Goal: Task Accomplishment & Management: Use online tool/utility

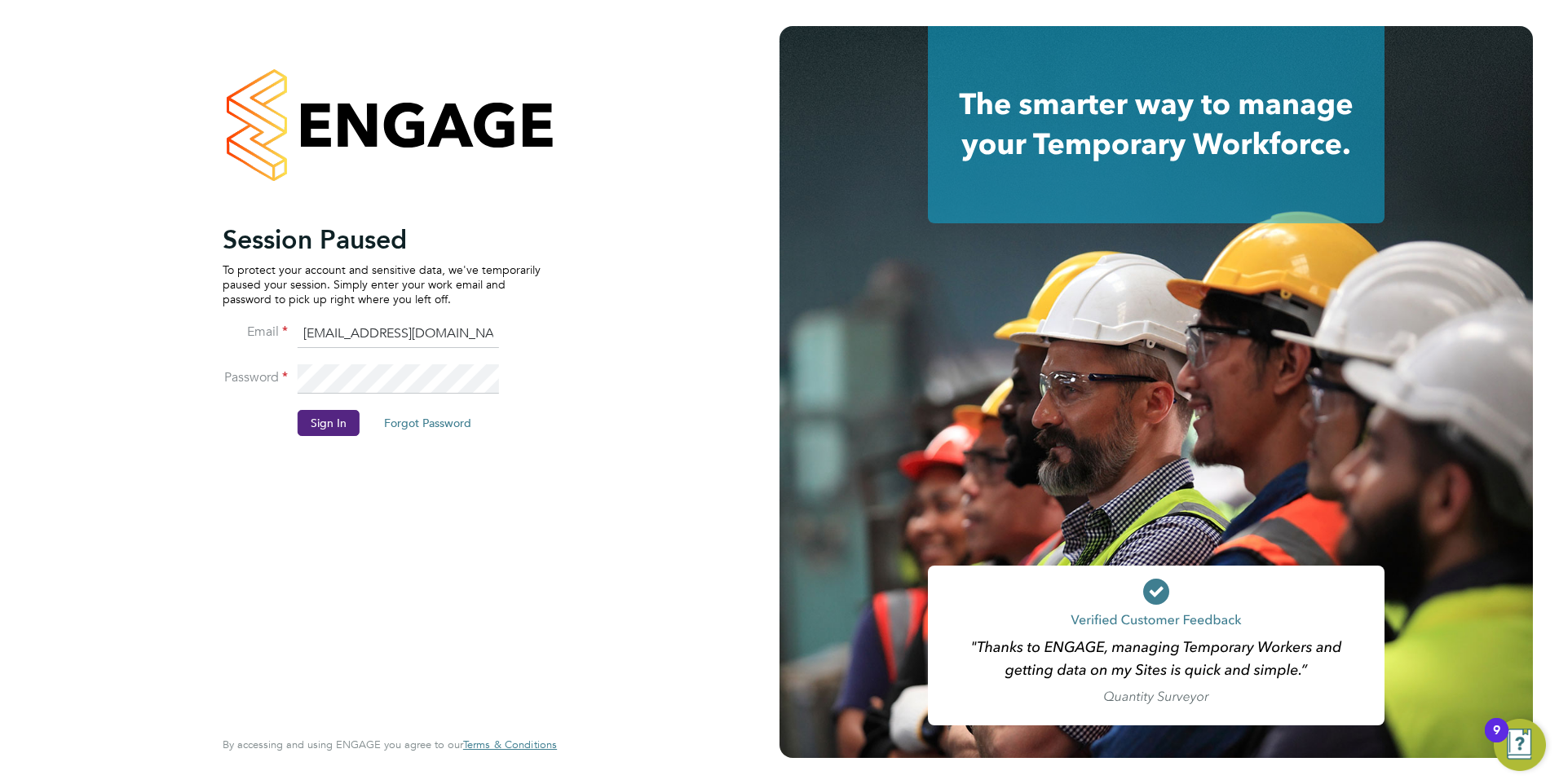
click at [326, 323] on input "ncc@pretiumresourcing.co.uk" at bounding box center [398, 334] width 201 height 29
type input "account.support@pretiumresourcing.co.uk"
click at [333, 435] on button "Sign In" at bounding box center [328, 423] width 62 height 26
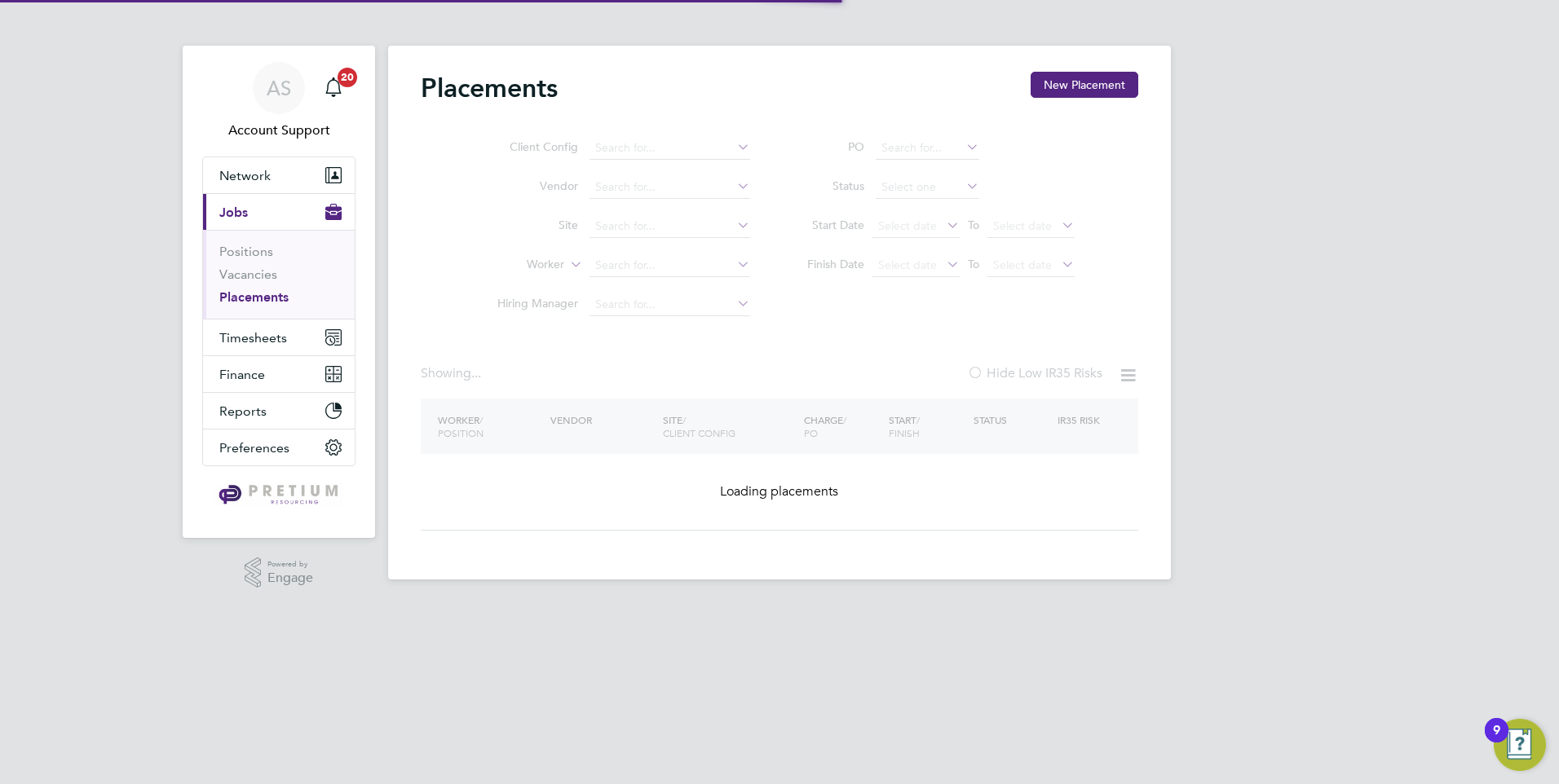
type input "[PERSON_NAME]"
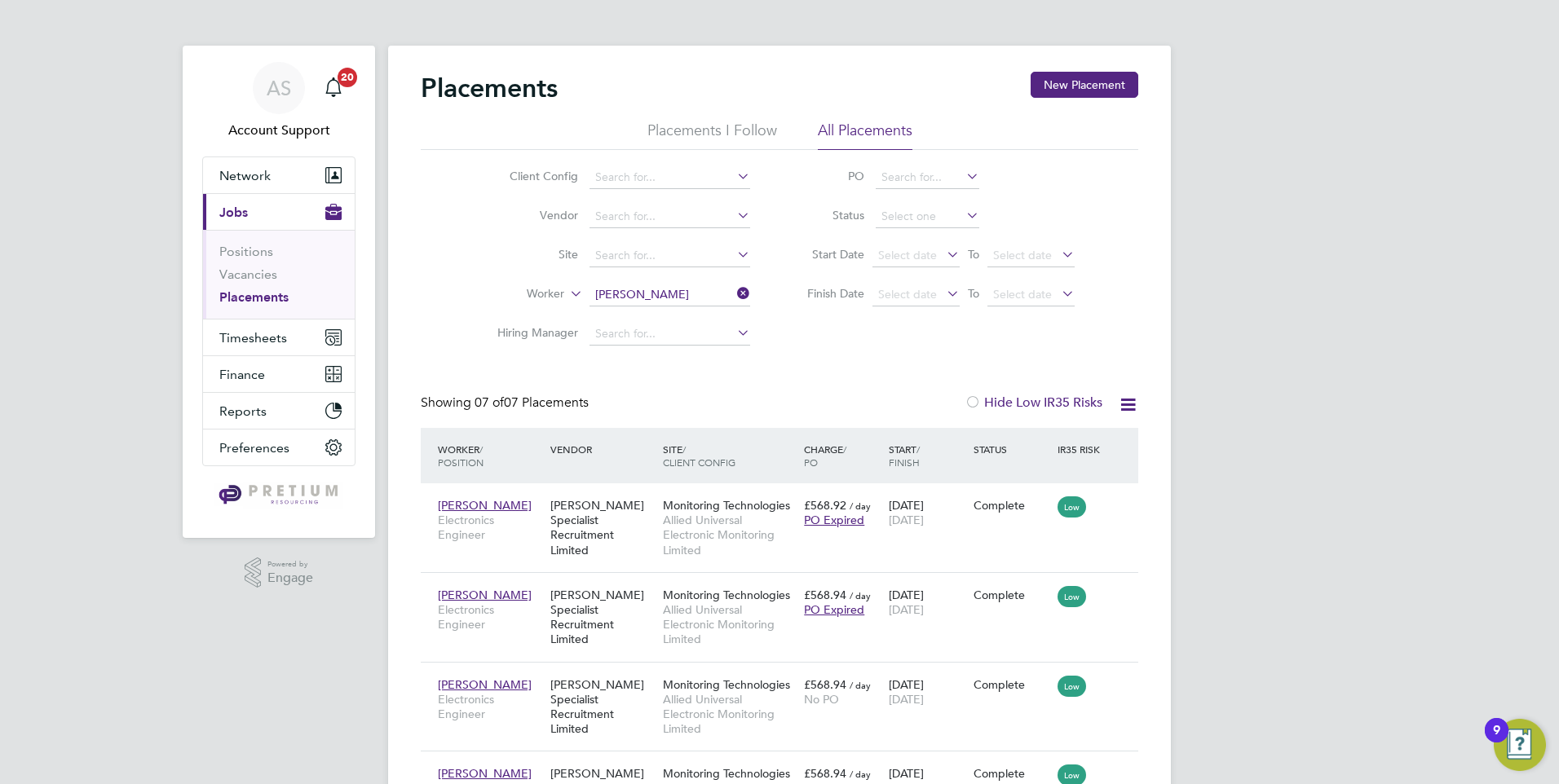
click at [734, 293] on icon at bounding box center [734, 293] width 0 height 23
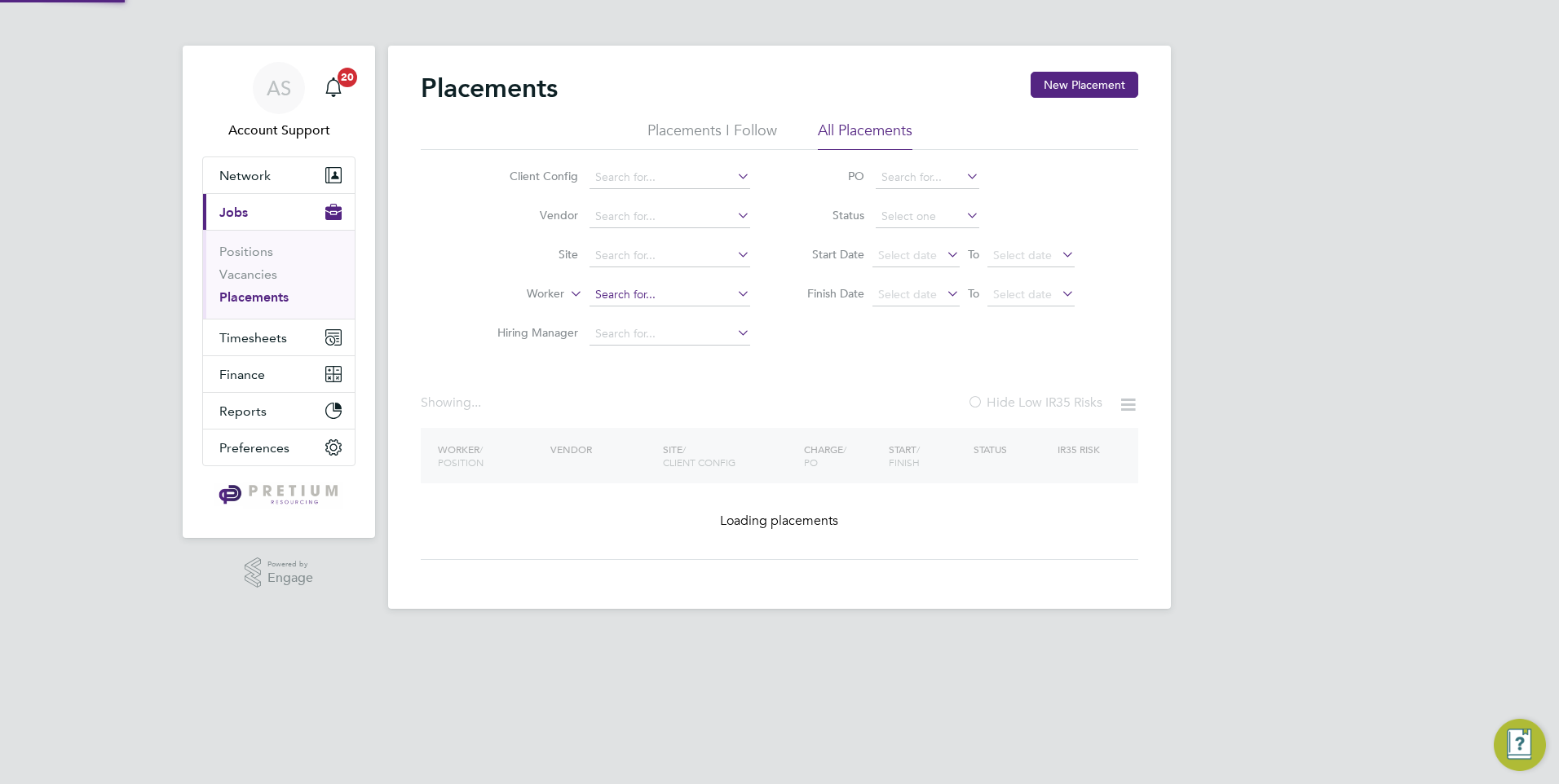
click at [682, 286] on input at bounding box center [670, 295] width 161 height 23
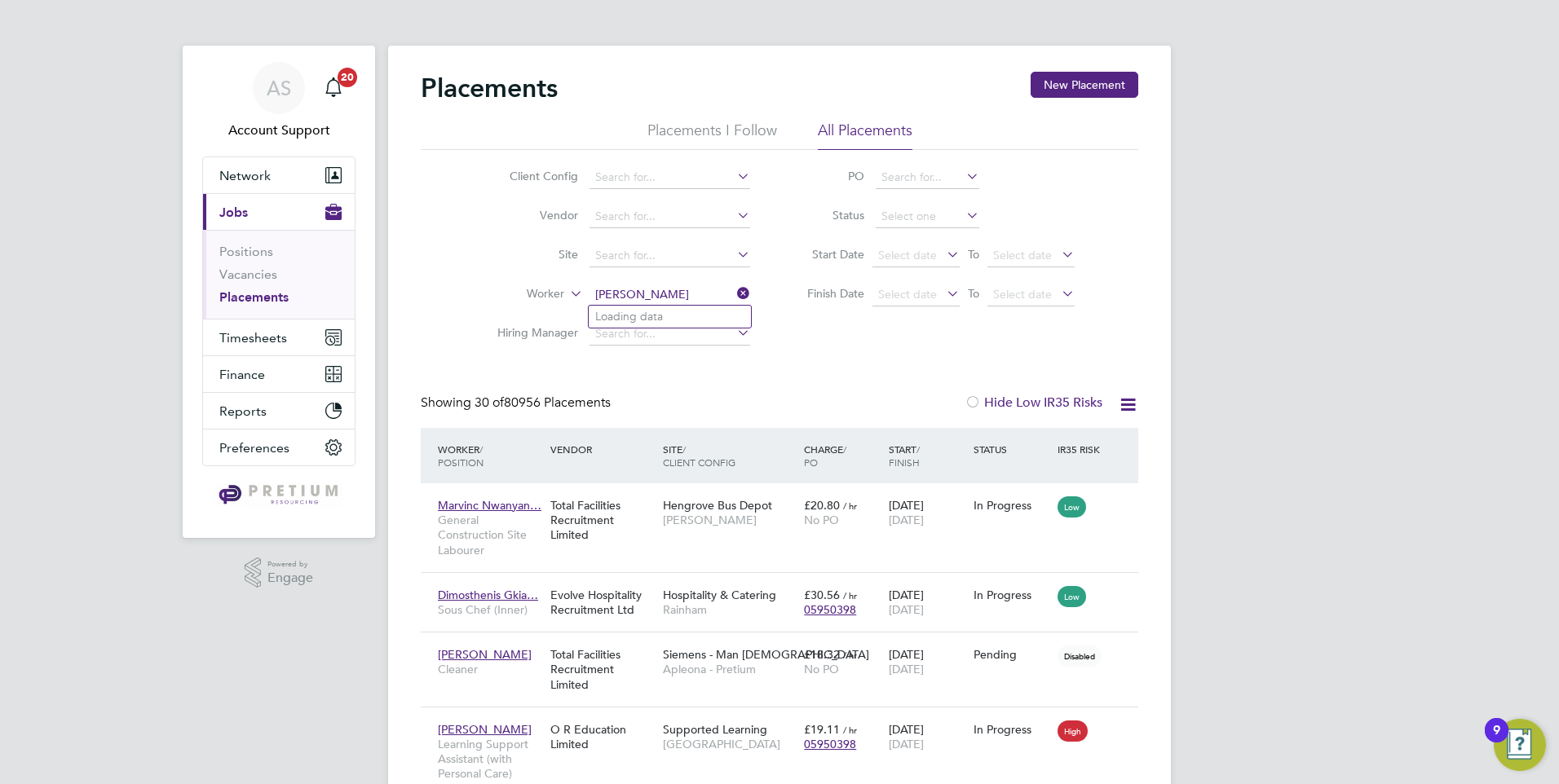
type input "[PERSON_NAME]"
click at [734, 292] on icon at bounding box center [734, 293] width 0 height 23
click at [704, 300] on input at bounding box center [670, 295] width 161 height 23
type input "[PERSON_NAME]"
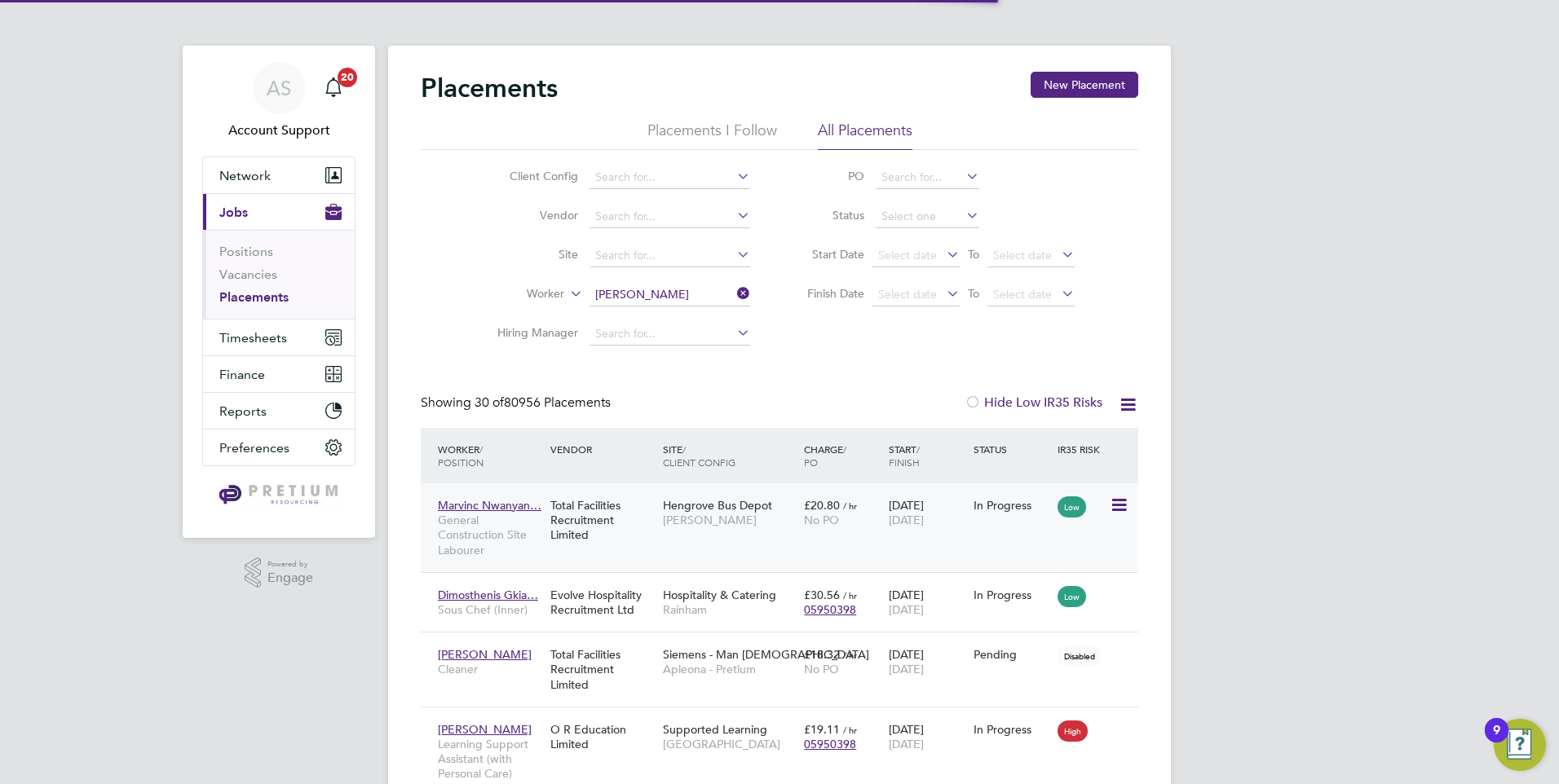
click at [653, 549] on div "Total Facilities Recruitment Limited" at bounding box center [603, 520] width 113 height 61
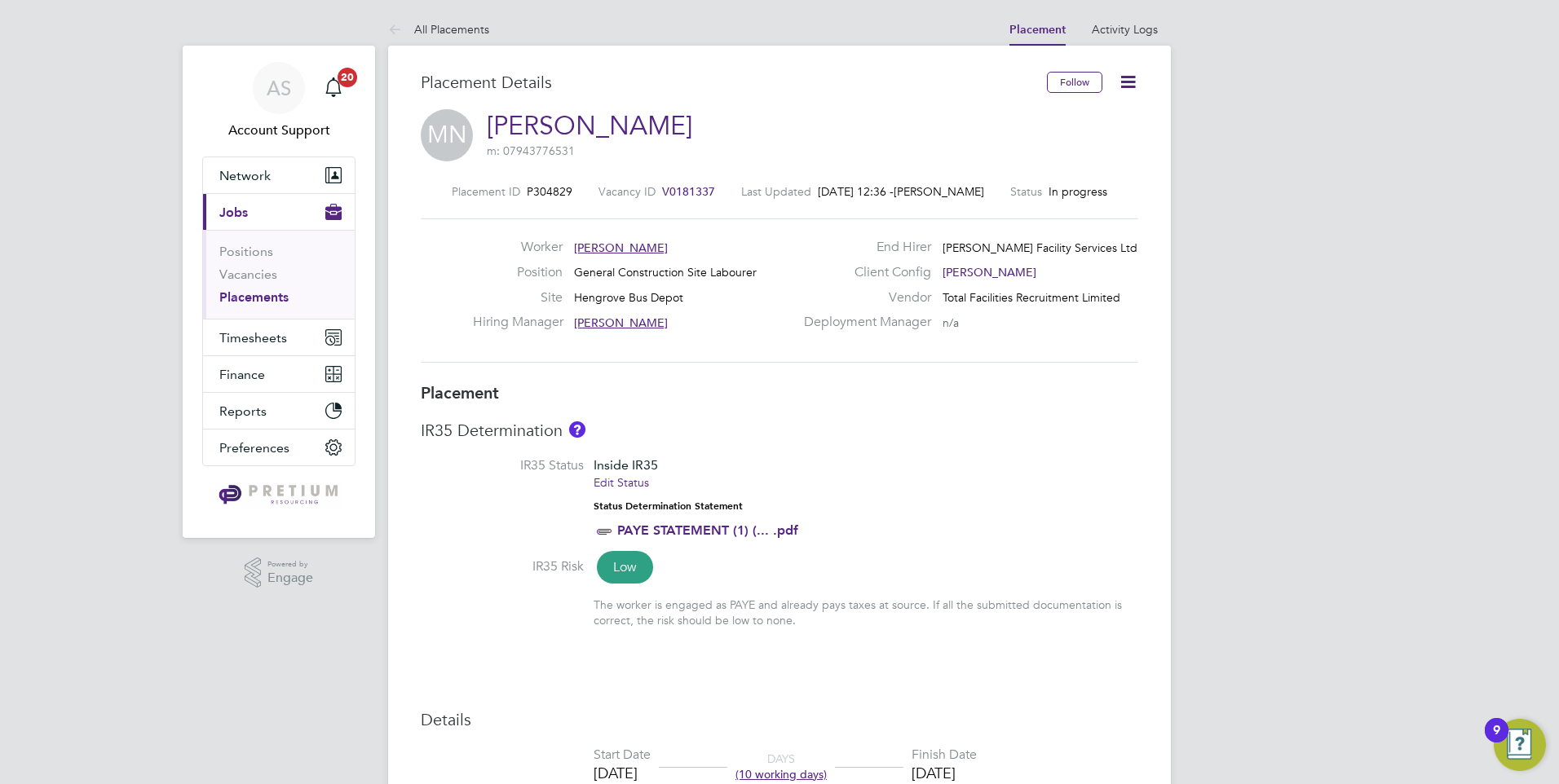
click at [627, 486] on link "Edit Status" at bounding box center [622, 483] width 56 height 14
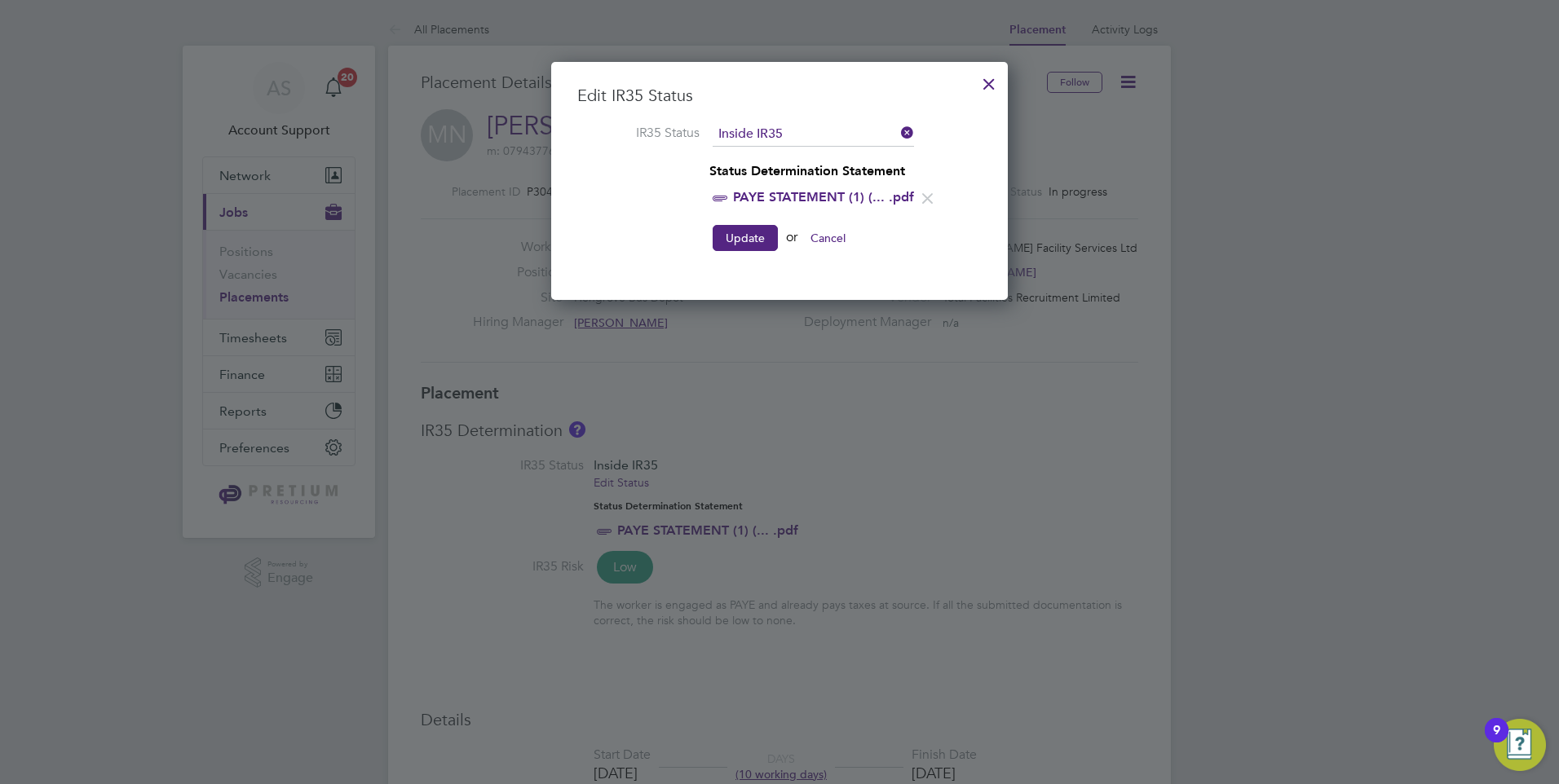
click at [990, 83] on div at bounding box center [989, 79] width 29 height 29
